Goal: Transaction & Acquisition: Purchase product/service

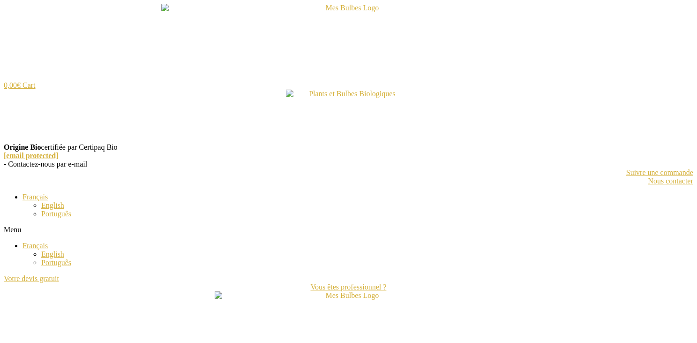
click at [38, 247] on span "Français" at bounding box center [34, 245] width 25 height 8
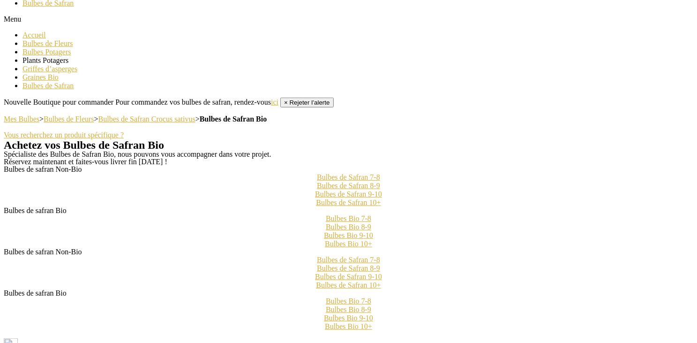
scroll to position [465, 0]
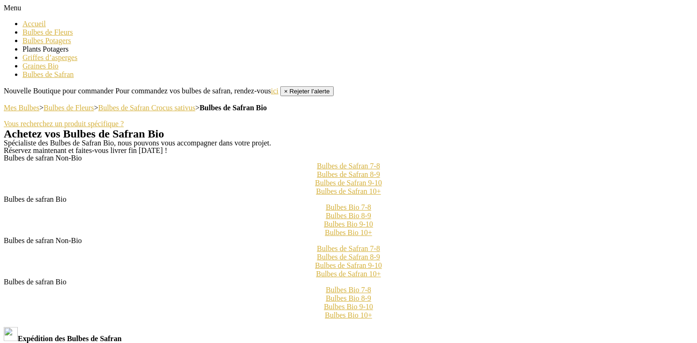
click at [379, 179] on span "Bulbes de Safran 8-9" at bounding box center [348, 174] width 63 height 8
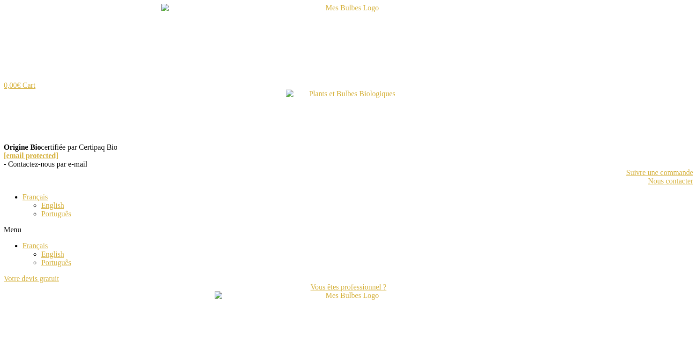
click at [349, 93] on img at bounding box center [348, 116] width 125 height 53
